Goal: Information Seeking & Learning: Learn about a topic

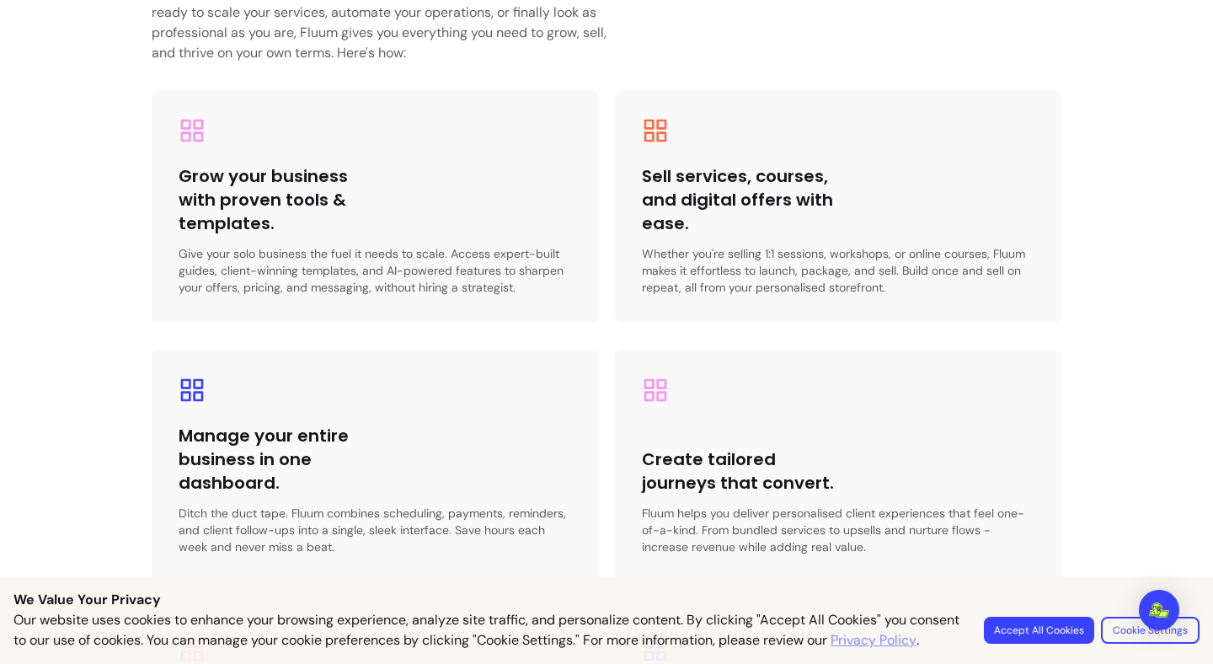
scroll to position [4605, 0]
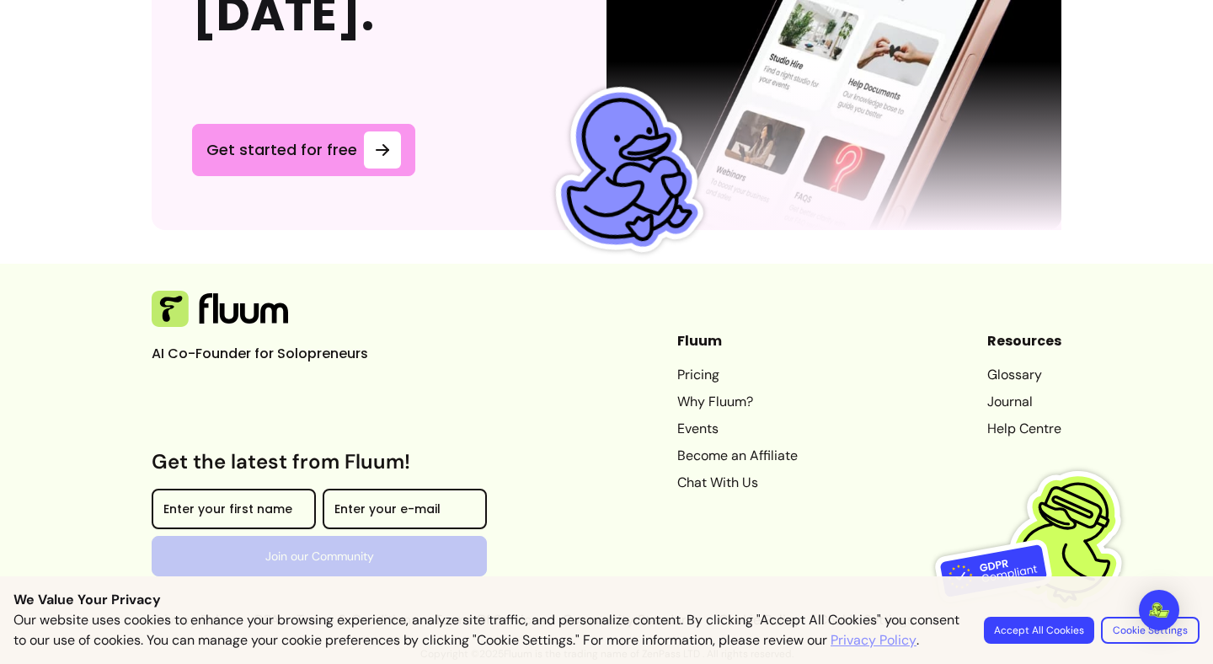
click at [1013, 619] on button "Accept All Cookies" at bounding box center [1039, 630] width 110 height 27
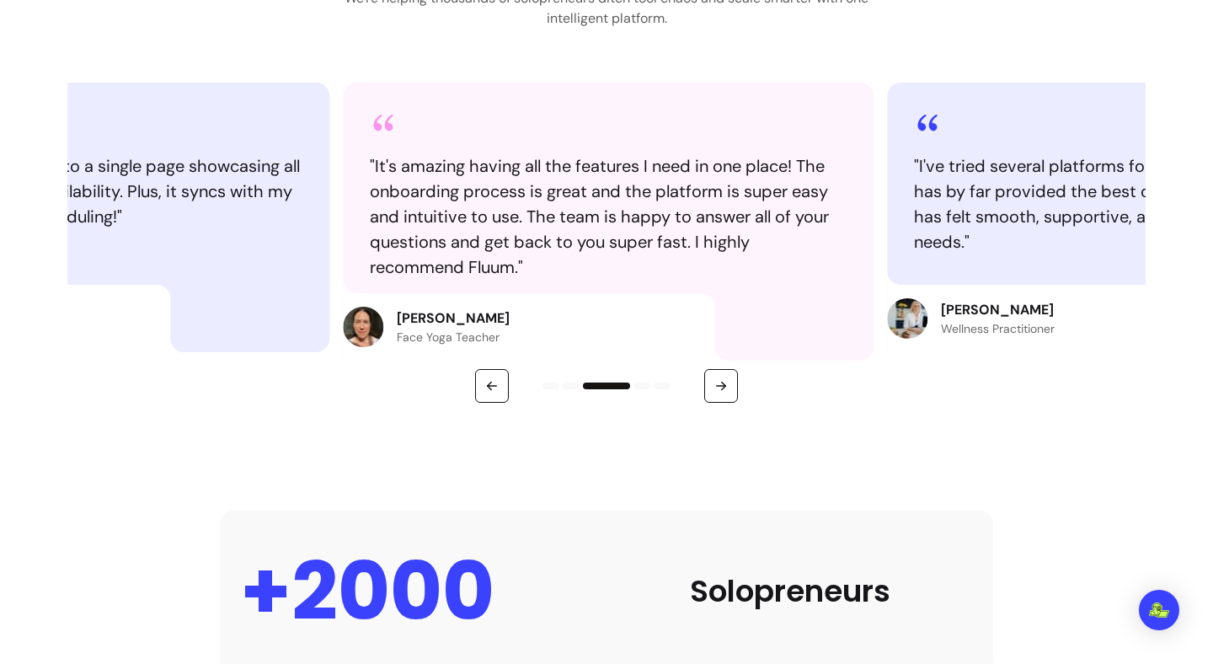
scroll to position [0, 0]
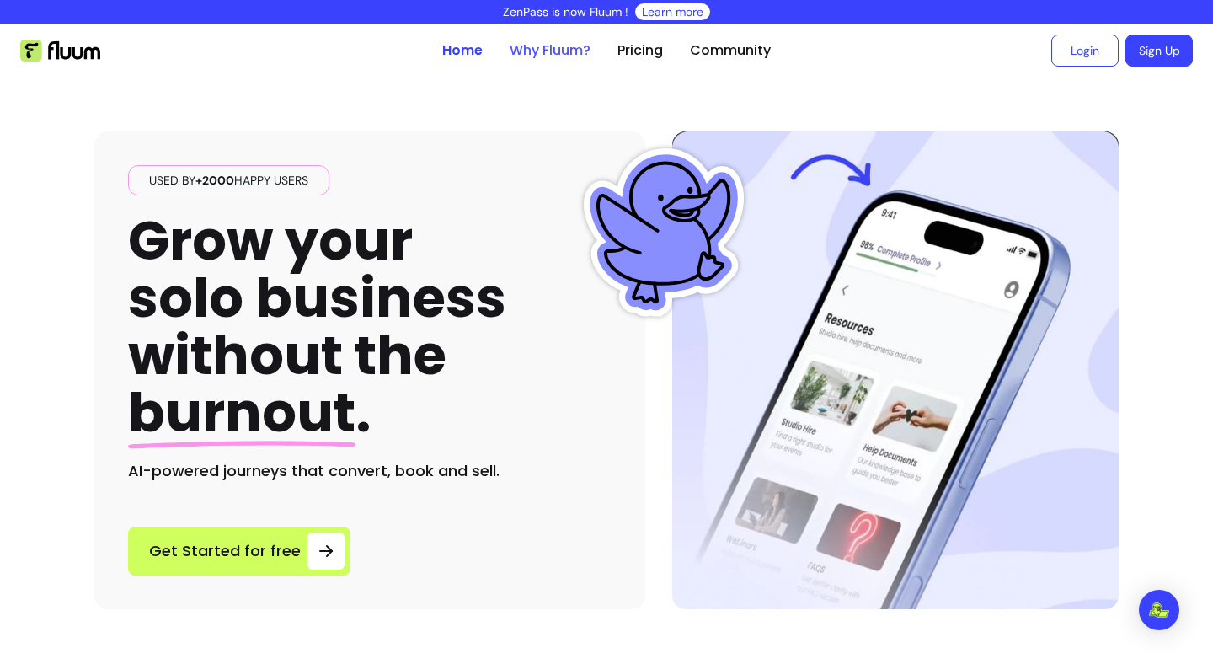
click at [542, 56] on link "Why Fluum?" at bounding box center [550, 50] width 81 height 20
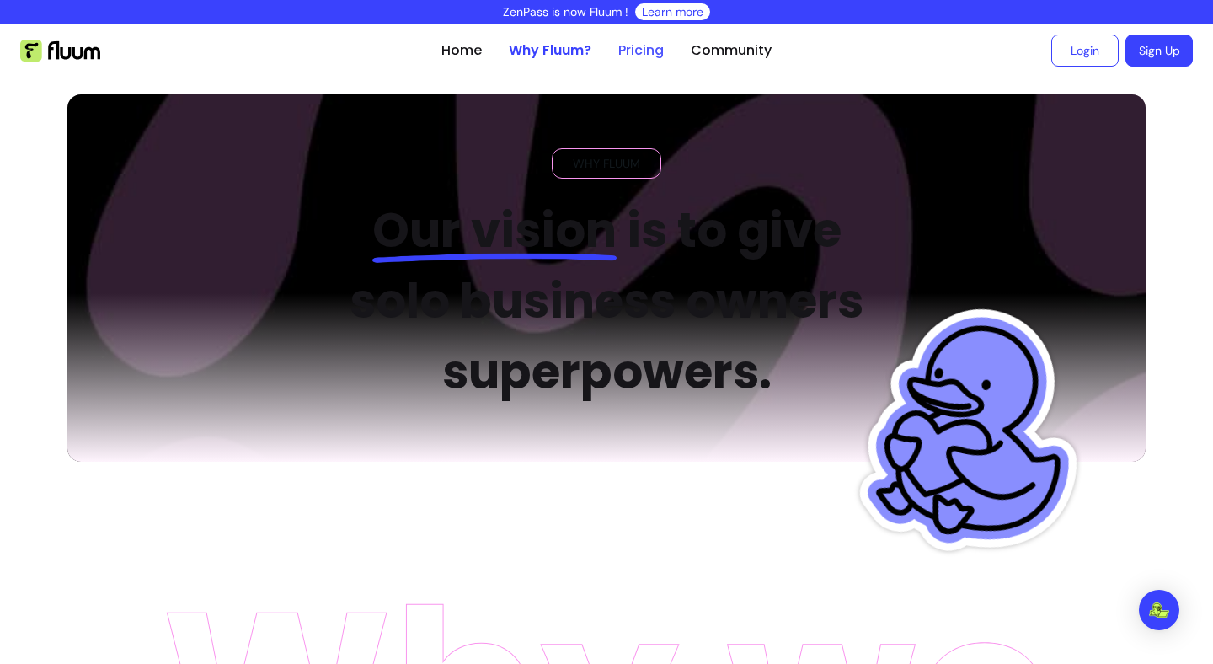
click at [628, 49] on link "Pricing" at bounding box center [640, 50] width 45 height 20
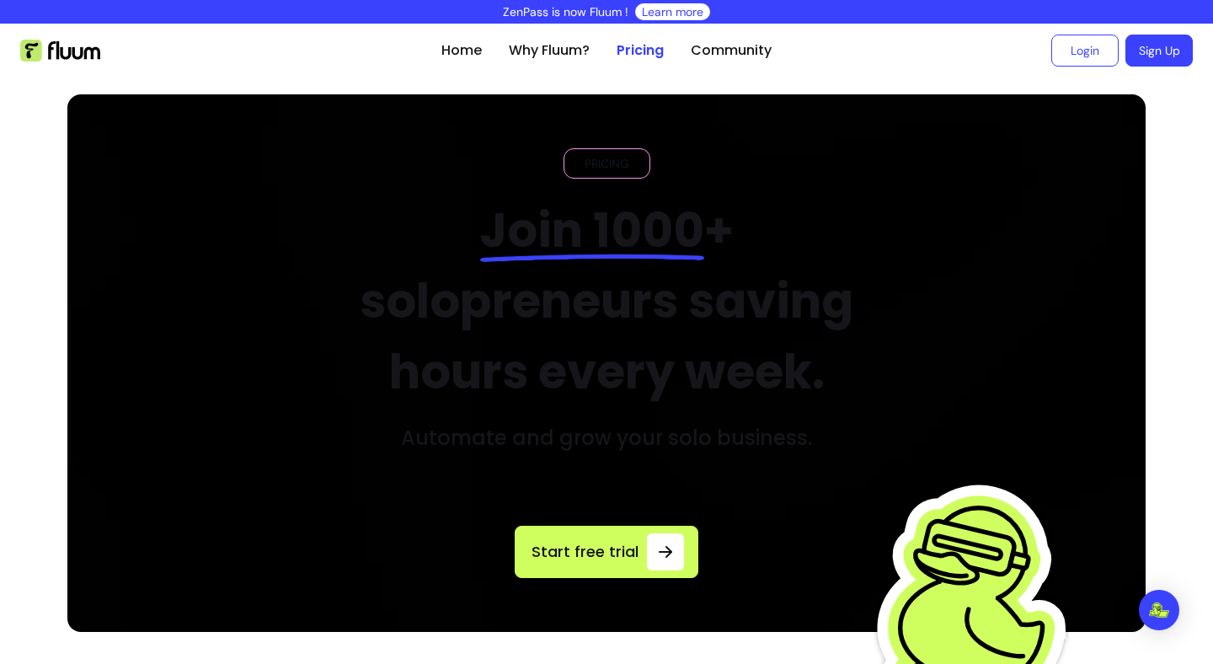
click at [418, 314] on h2 "Join 1000 + solopreneurs saving hours every week." at bounding box center [607, 301] width 570 height 212
click at [703, 52] on link "Community" at bounding box center [731, 50] width 81 height 20
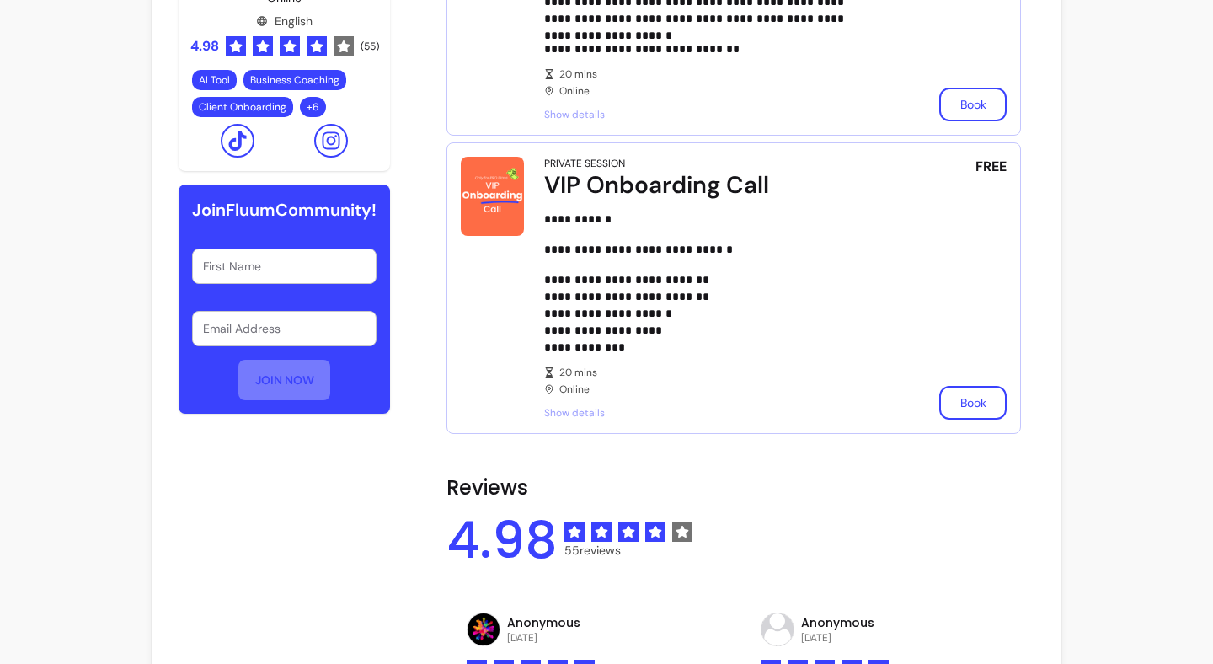
scroll to position [652, 0]
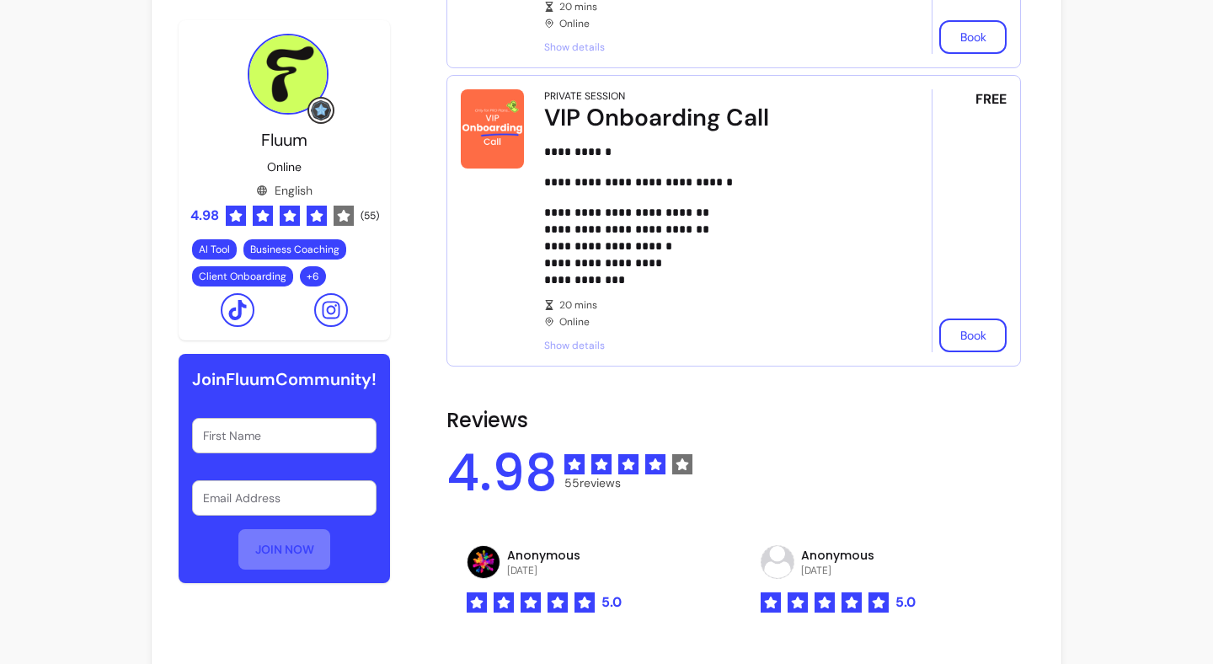
click at [558, 347] on span "Show details" at bounding box center [714, 345] width 340 height 13
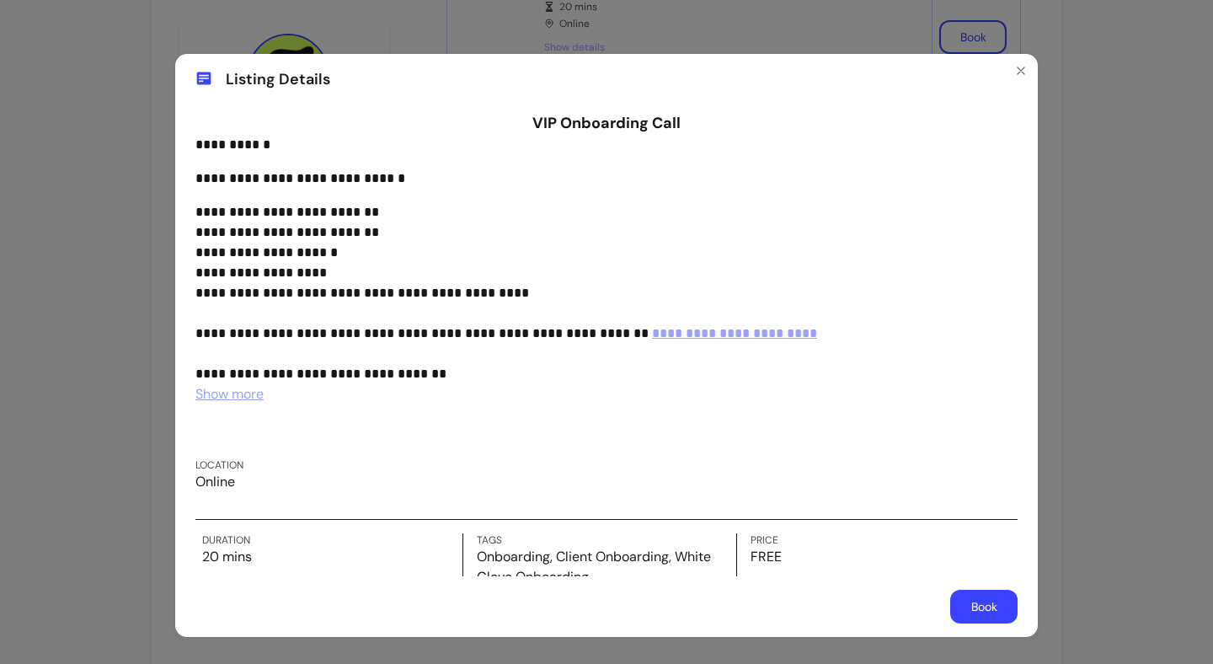
scroll to position [31, 0]
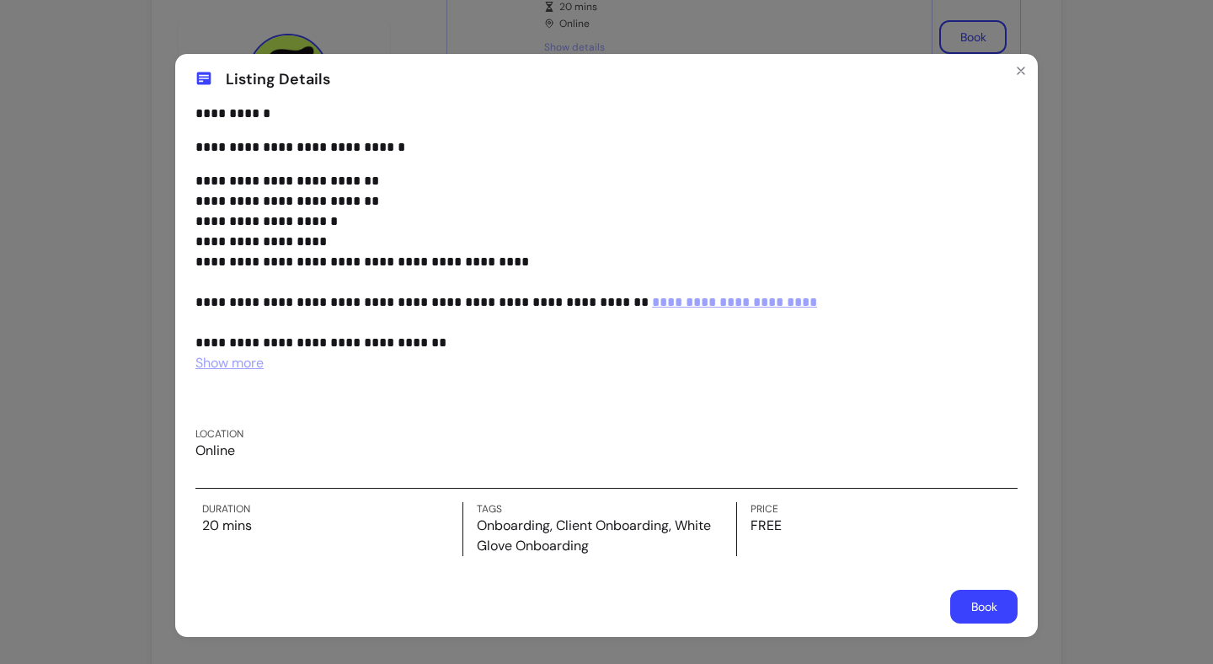
click at [175, 281] on div "**********" at bounding box center [606, 340] width 863 height 472
click at [119, 291] on div "**********" at bounding box center [606, 332] width 1213 height 664
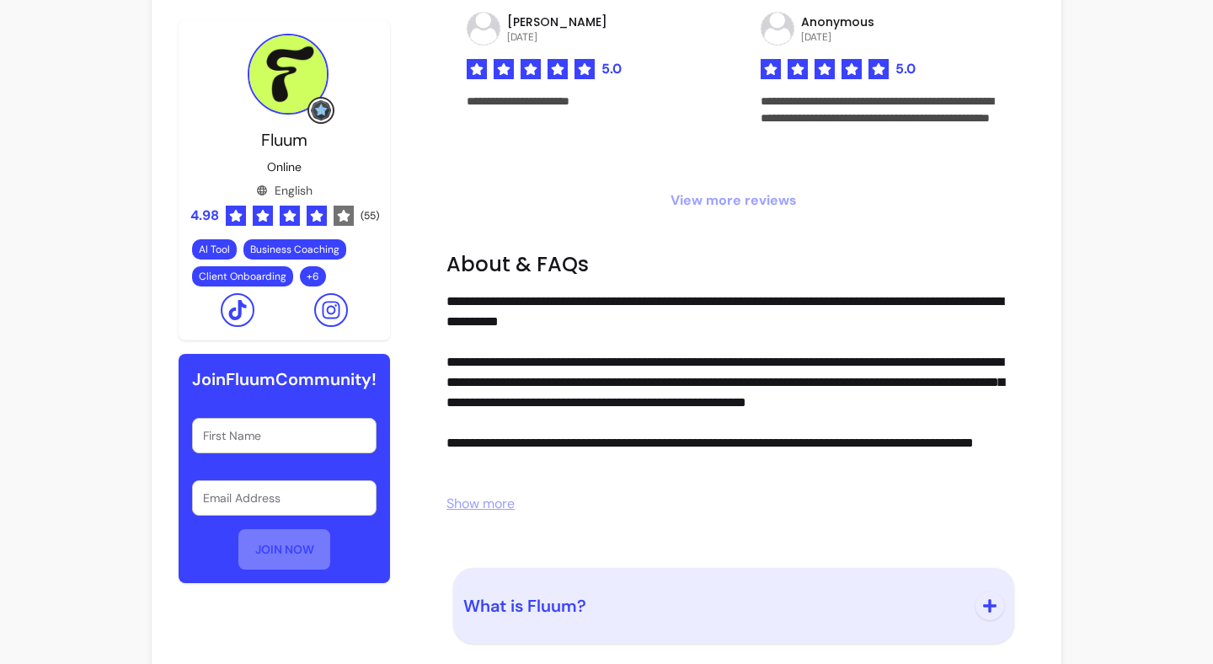
scroll to position [1687, 0]
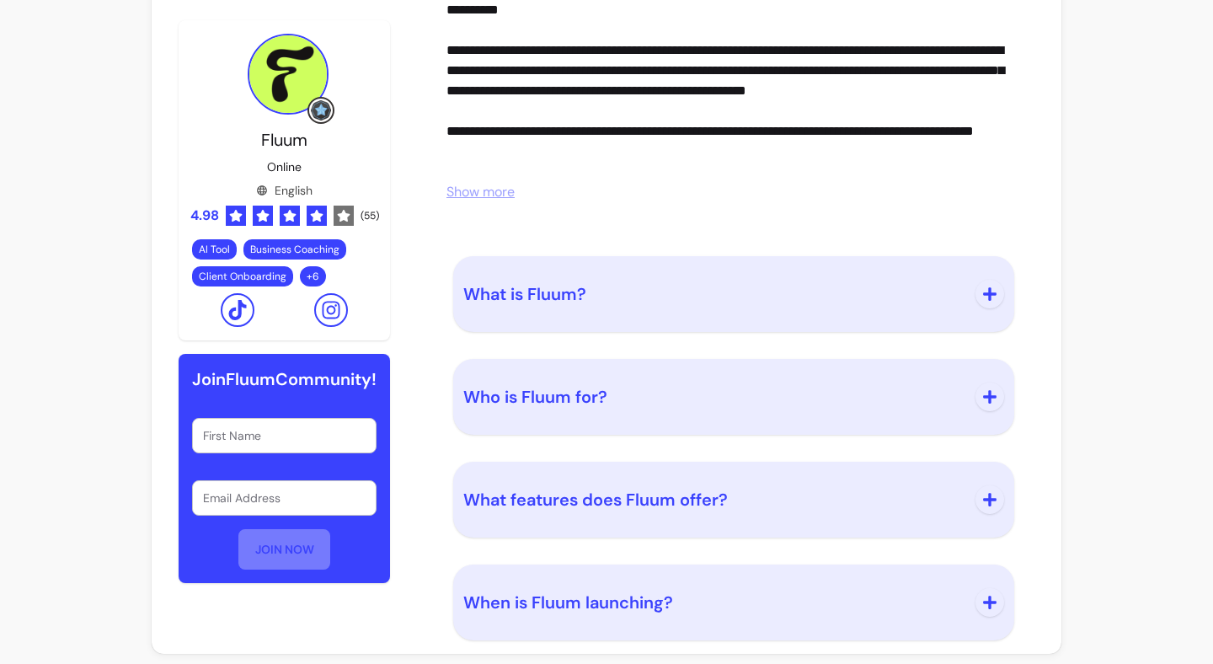
click at [489, 305] on button "What is Fluum?" at bounding box center [733, 294] width 541 height 56
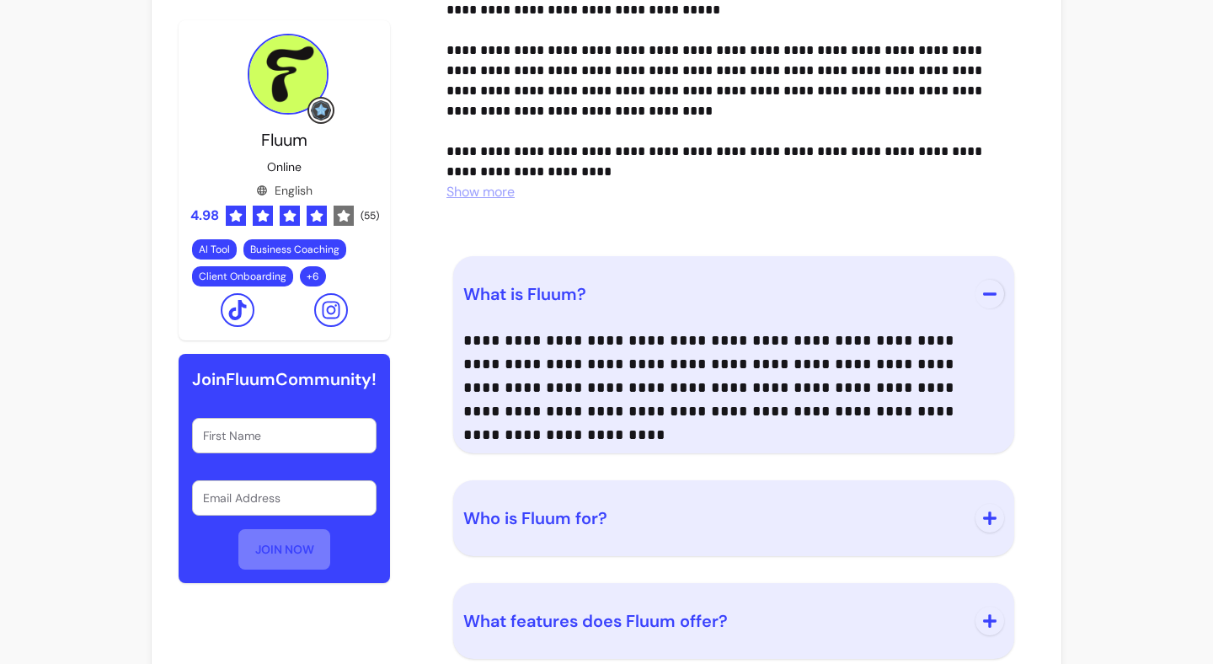
click at [507, 361] on p "**********" at bounding box center [730, 376] width 534 height 94
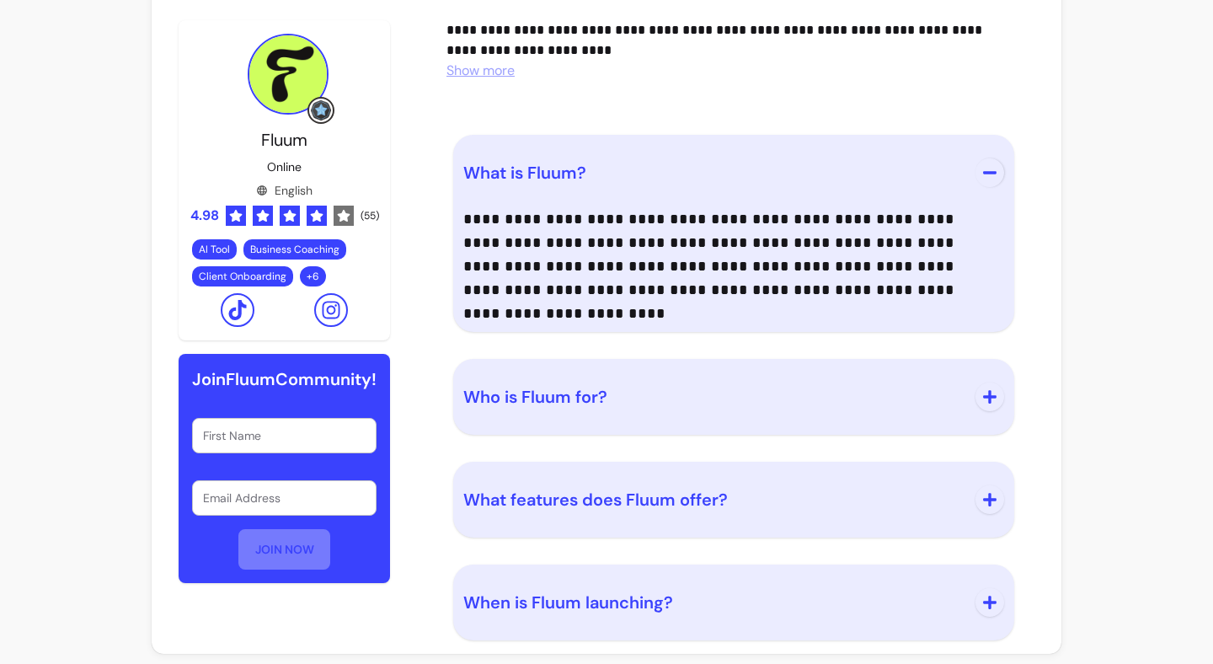
click at [542, 607] on span "When is Fluum launching?" at bounding box center [568, 602] width 210 height 22
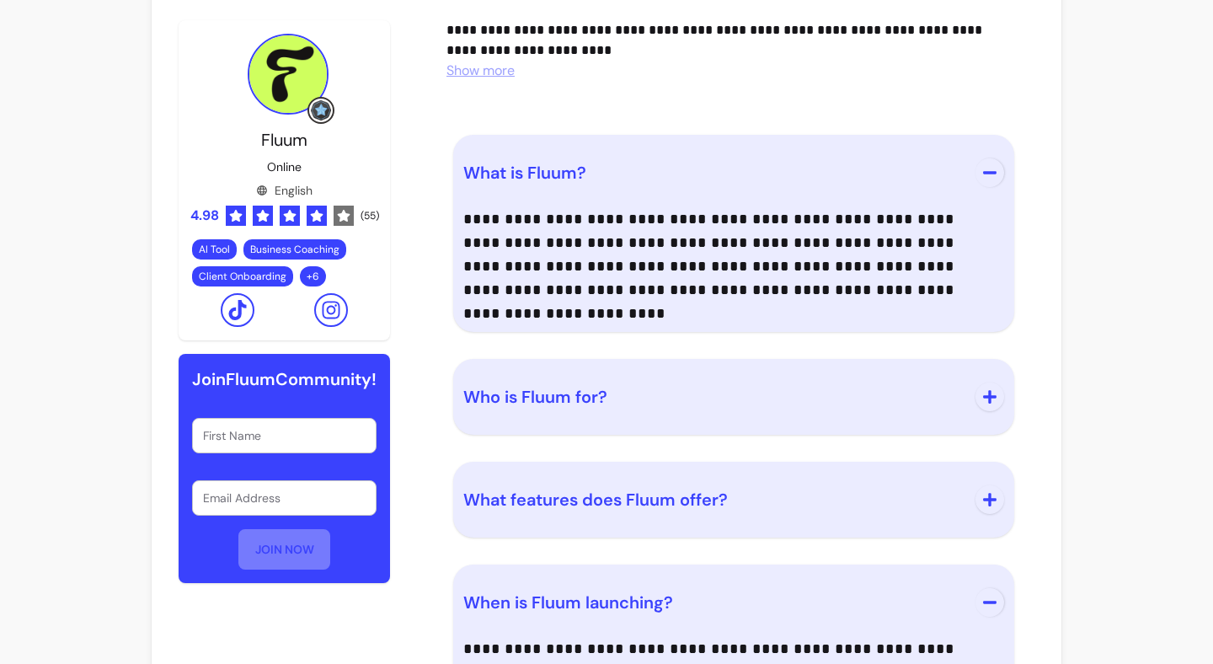
scroll to position [1882, 0]
